Goal: Task Accomplishment & Management: Manage account settings

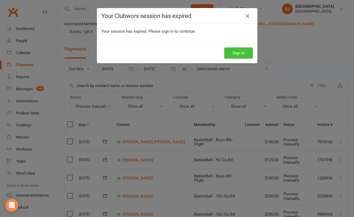
scroll to position [177, 0]
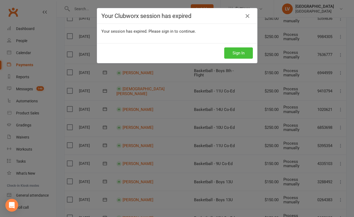
click at [243, 53] on button "Sign In" at bounding box center [238, 52] width 29 height 11
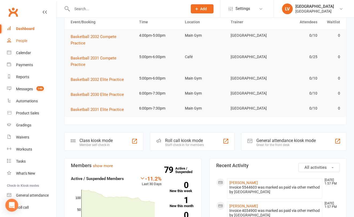
scroll to position [48, 0]
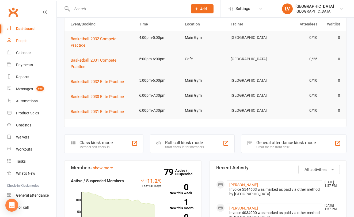
click at [25, 40] on div "People" at bounding box center [21, 40] width 11 height 4
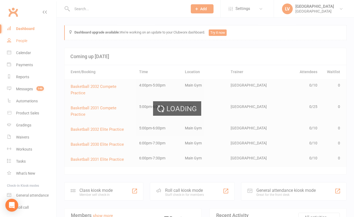
select select "50"
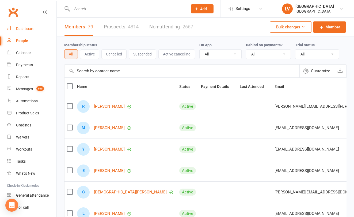
click at [26, 30] on div "Dashboard" at bounding box center [25, 28] width 18 height 4
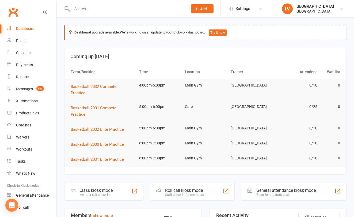
click at [23, 28] on div "Dashboard" at bounding box center [25, 28] width 18 height 4
click at [21, 40] on div "People" at bounding box center [21, 40] width 11 height 4
select select "50"
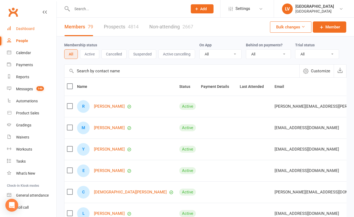
click at [24, 31] on div "Dashboard" at bounding box center [25, 28] width 18 height 4
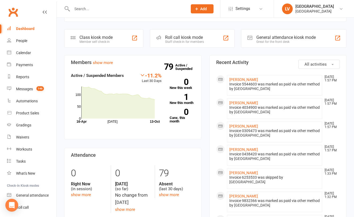
scroll to position [156, 0]
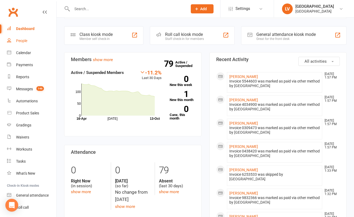
click at [25, 41] on div "People" at bounding box center [21, 40] width 11 height 4
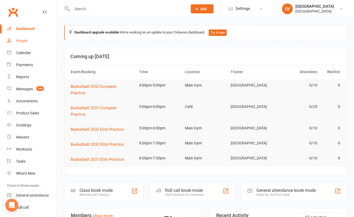
select select "50"
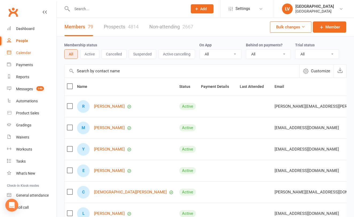
click at [24, 52] on div "Calendar" at bounding box center [23, 53] width 15 height 4
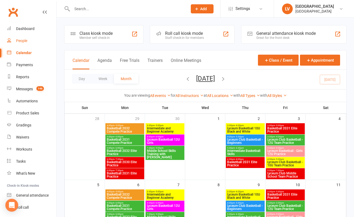
click at [24, 40] on div "People" at bounding box center [21, 40] width 11 height 4
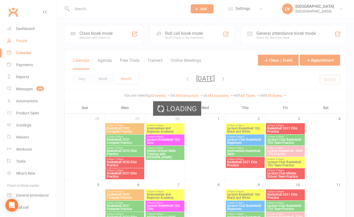
select select "50"
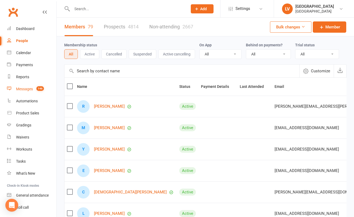
click at [25, 90] on div "Messages" at bounding box center [24, 89] width 17 height 4
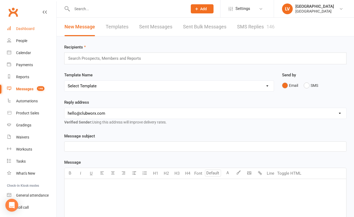
click at [22, 29] on div "Dashboard" at bounding box center [25, 28] width 18 height 4
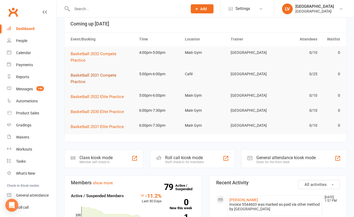
scroll to position [35, 0]
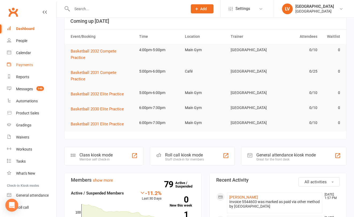
click at [22, 64] on div "Payments" at bounding box center [24, 65] width 17 height 4
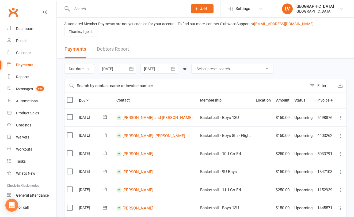
click at [157, 64] on div at bounding box center [158, 69] width 37 height 10
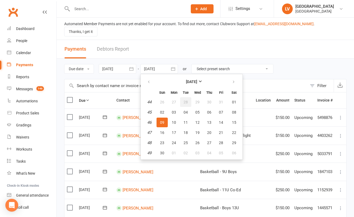
click at [191, 98] on button "28" at bounding box center [185, 102] width 11 height 10
type input "[DATE]"
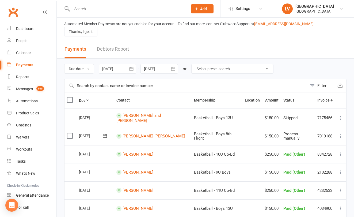
click at [308, 79] on button "Filter" at bounding box center [320, 85] width 26 height 13
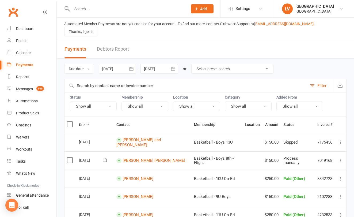
click at [88, 101] on button "Show all" at bounding box center [93, 106] width 47 height 10
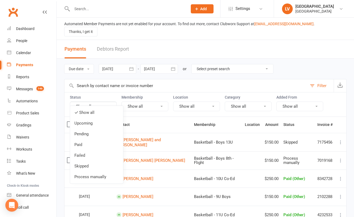
click at [91, 174] on link "Process manually" at bounding box center [96, 176] width 53 height 11
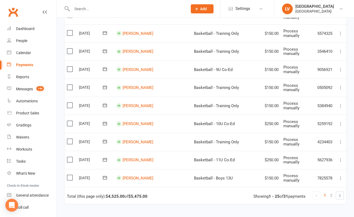
scroll to position [396, 0]
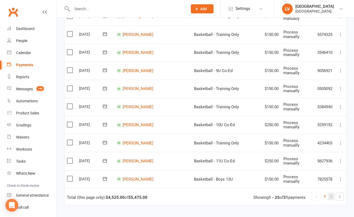
click at [330, 192] on span "2" at bounding box center [331, 195] width 2 height 7
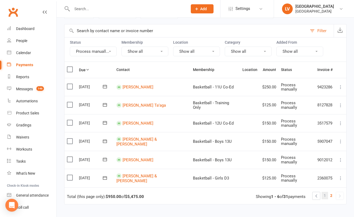
click at [325, 191] on span "1" at bounding box center [324, 194] width 2 height 7
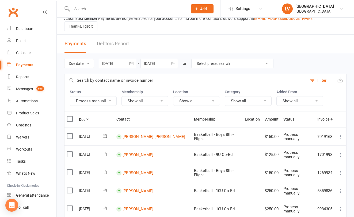
scroll to position [0, 0]
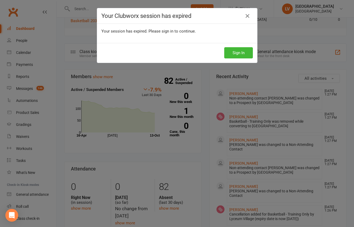
scroll to position [1, 0]
click at [243, 52] on button "Sign In" at bounding box center [238, 52] width 29 height 11
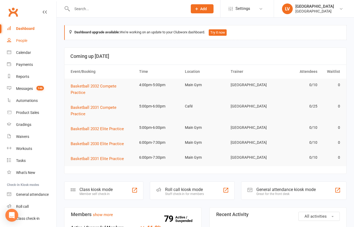
drag, startPoint x: 23, startPoint y: 30, endPoint x: 22, endPoint y: 38, distance: 8.4
click at [23, 30] on div "Dashboard" at bounding box center [25, 28] width 18 height 4
click at [22, 42] on div "People" at bounding box center [21, 40] width 11 height 4
select select "50"
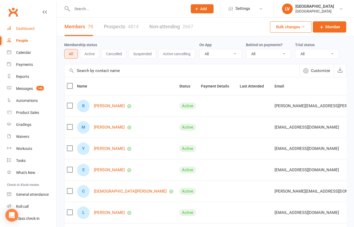
click at [23, 30] on div "Dashboard" at bounding box center [25, 28] width 18 height 4
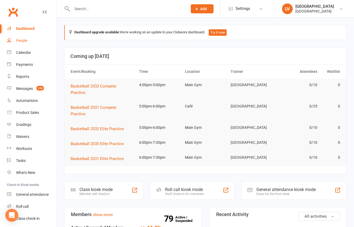
click at [24, 41] on div "People" at bounding box center [21, 40] width 11 height 4
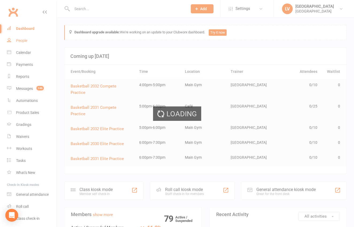
select select "50"
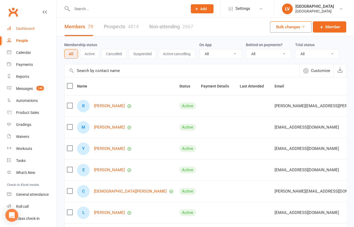
click at [22, 27] on div "Dashboard" at bounding box center [25, 28] width 18 height 4
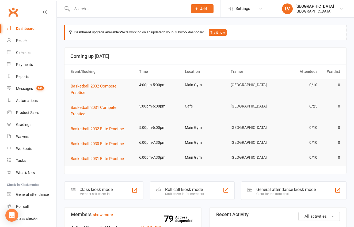
click at [87, 13] on div at bounding box center [123, 8] width 119 height 17
click at [86, 9] on input "text" at bounding box center [126, 8] width 113 height 7
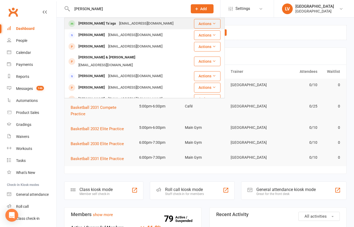
type input "Kerianne"
click at [117, 22] on div "[EMAIL_ADDRESS][DOMAIN_NAME]" at bounding box center [145, 24] width 57 height 8
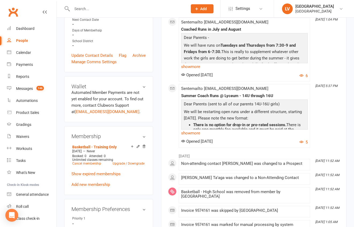
scroll to position [251, 0]
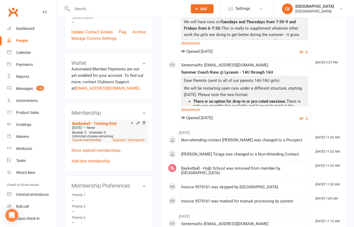
click at [80, 141] on link "Cancel membership" at bounding box center [86, 140] width 29 height 4
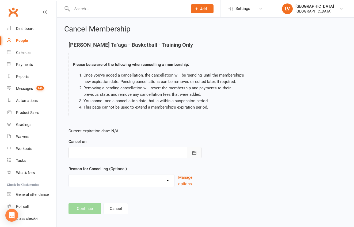
click at [200, 154] on button "button" at bounding box center [194, 152] width 14 height 11
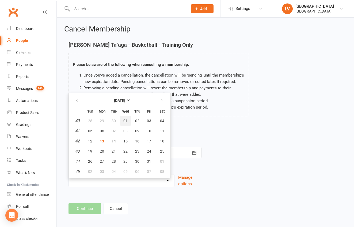
click at [128, 123] on button "01" at bounding box center [125, 121] width 11 height 10
type input "[DATE]"
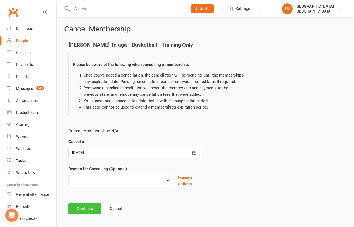
click at [85, 208] on button "Continue" at bounding box center [84, 208] width 33 height 11
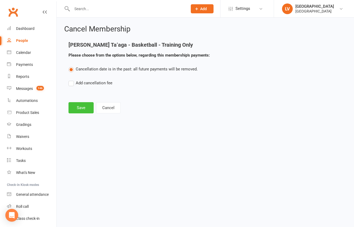
click at [80, 107] on button "Save" at bounding box center [80, 107] width 25 height 11
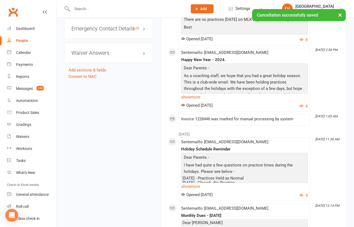
scroll to position [749, 0]
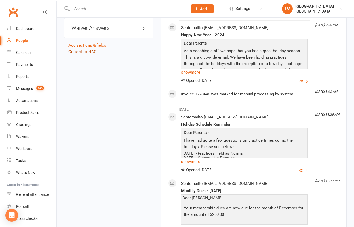
click at [84, 51] on link "Convert to NAC" at bounding box center [82, 51] width 28 height 5
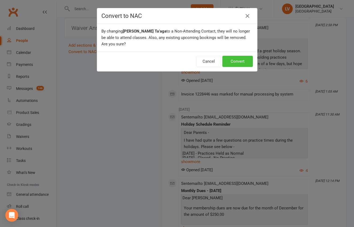
drag, startPoint x: 235, startPoint y: 63, endPoint x: 274, endPoint y: 53, distance: 39.7
click at [236, 63] on button "Convert" at bounding box center [237, 61] width 30 height 11
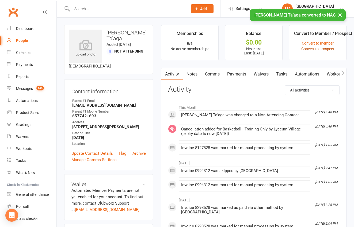
click at [316, 50] on link "Convert to prospect" at bounding box center [317, 49] width 33 height 4
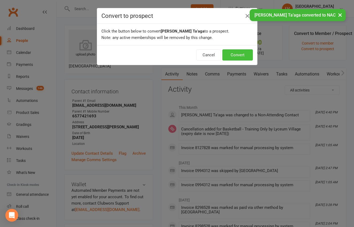
click at [244, 56] on button "Convert" at bounding box center [237, 54] width 30 height 11
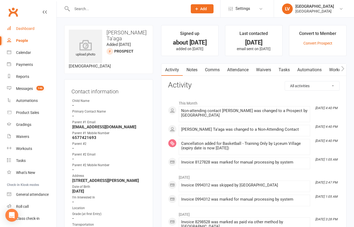
click at [27, 29] on div "Dashboard" at bounding box center [25, 28] width 18 height 4
